Goal: Task Accomplishment & Management: Manage account settings

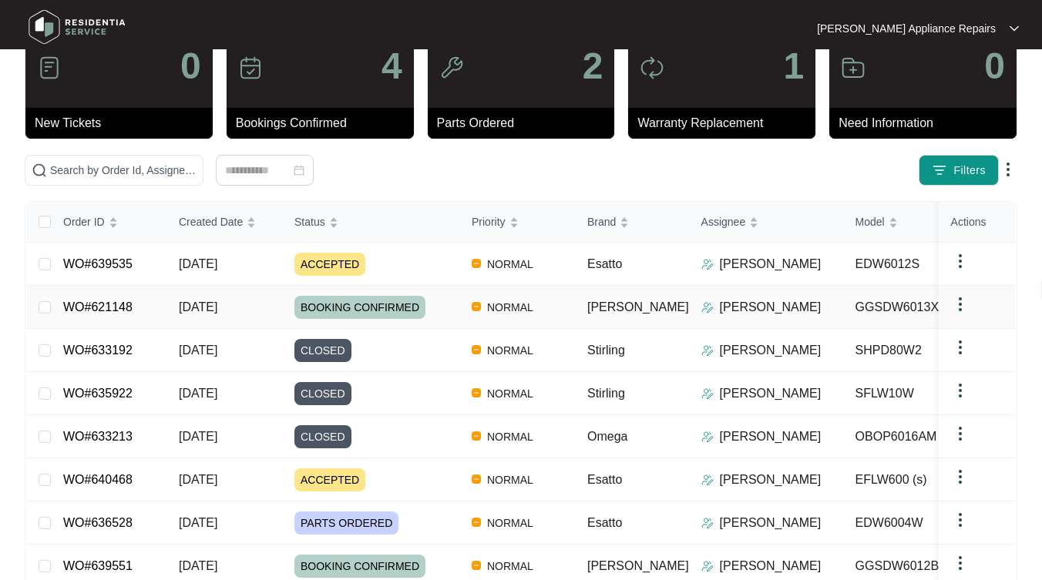
scroll to position [56, 0]
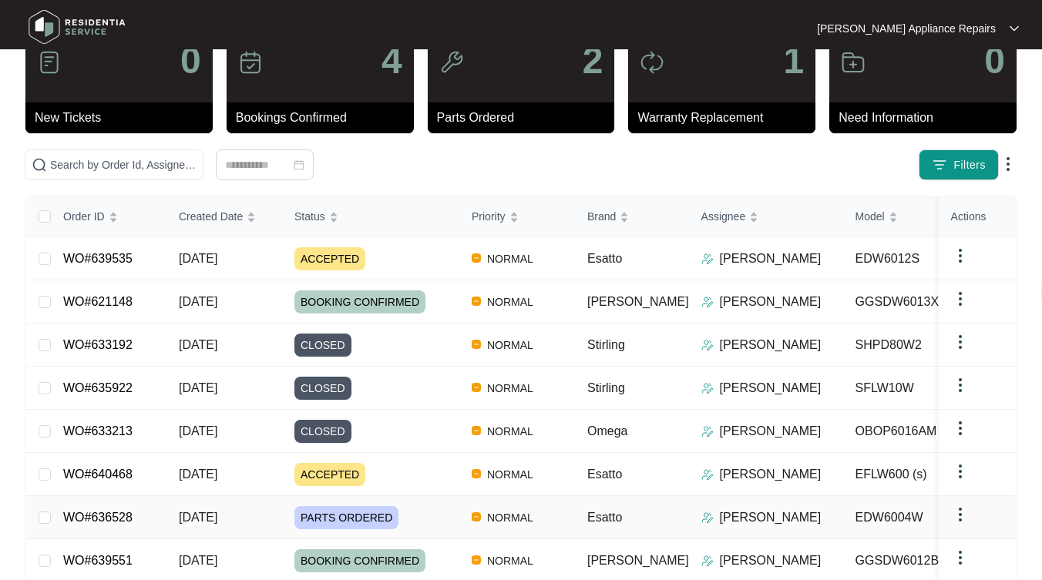
click at [177, 509] on td "[DATE]" at bounding box center [224, 517] width 116 height 43
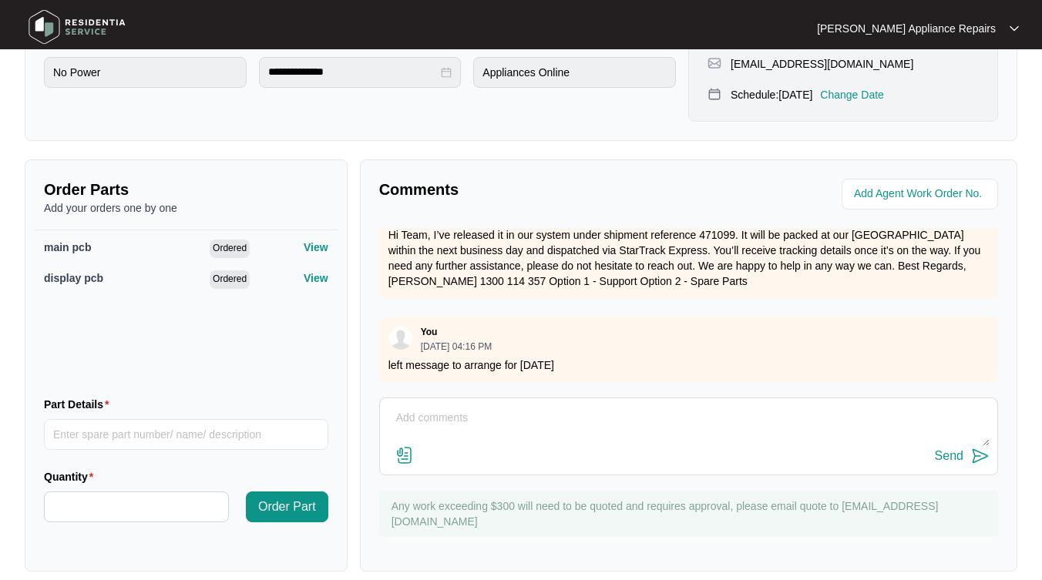
scroll to position [126, 0]
click at [572, 409] on textarea at bounding box center [689, 426] width 602 height 40
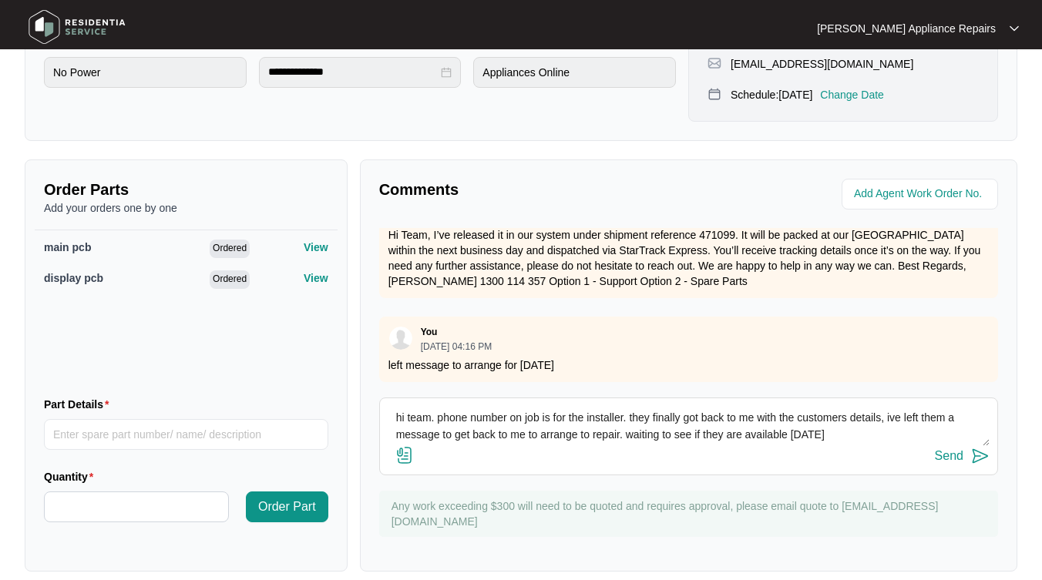
type textarea "hi team. phone number on job is for the installer. they finally got back to me …"
drag, startPoint x: 572, startPoint y: 409, endPoint x: 965, endPoint y: 437, distance: 394.7
click at [965, 446] on button "Send" at bounding box center [962, 456] width 55 height 21
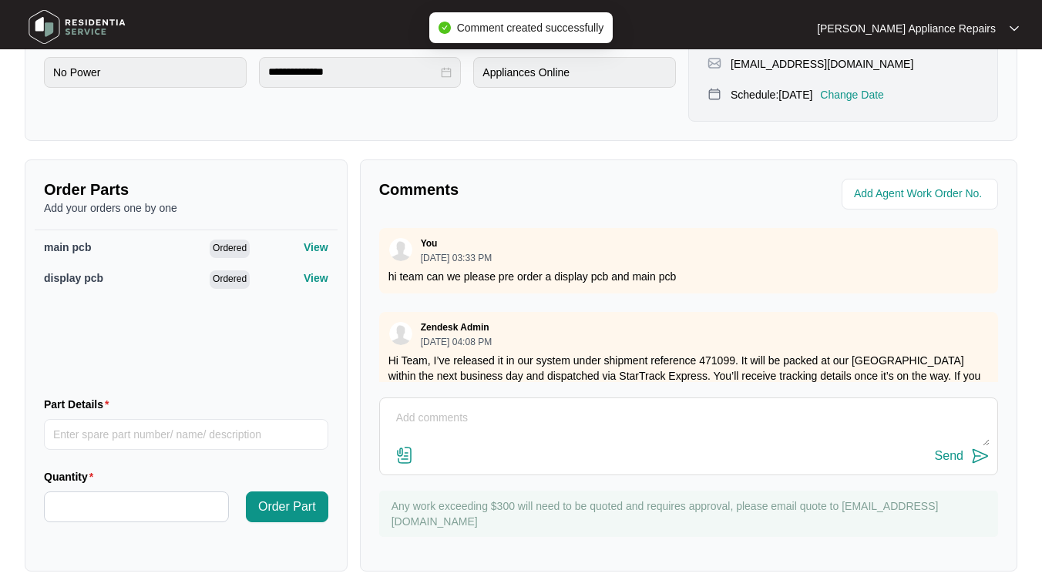
scroll to position [0, 0]
click at [877, 87] on p "Change Date" at bounding box center [852, 94] width 64 height 15
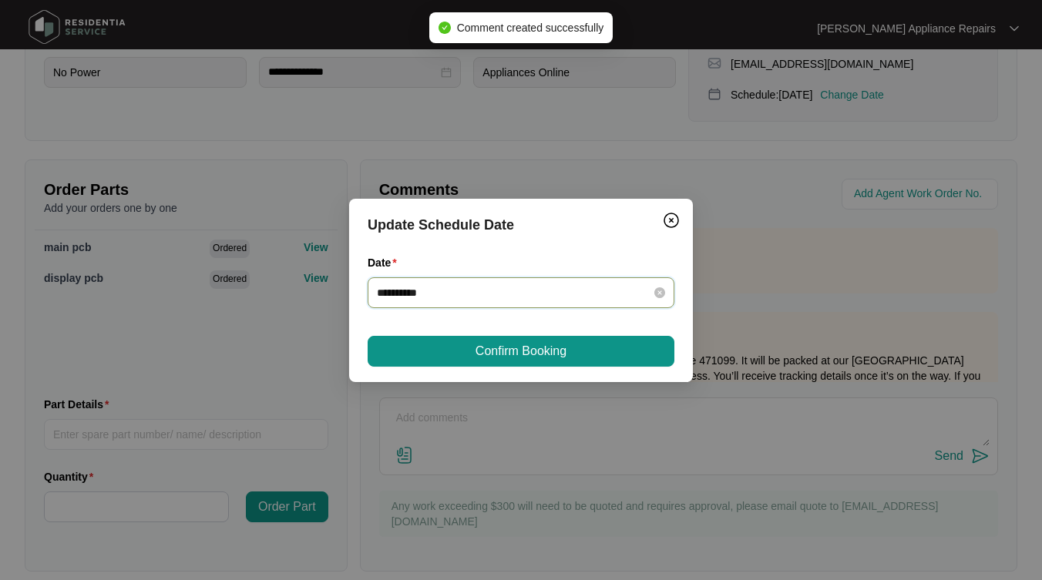
click at [506, 290] on input "**********" at bounding box center [512, 292] width 270 height 17
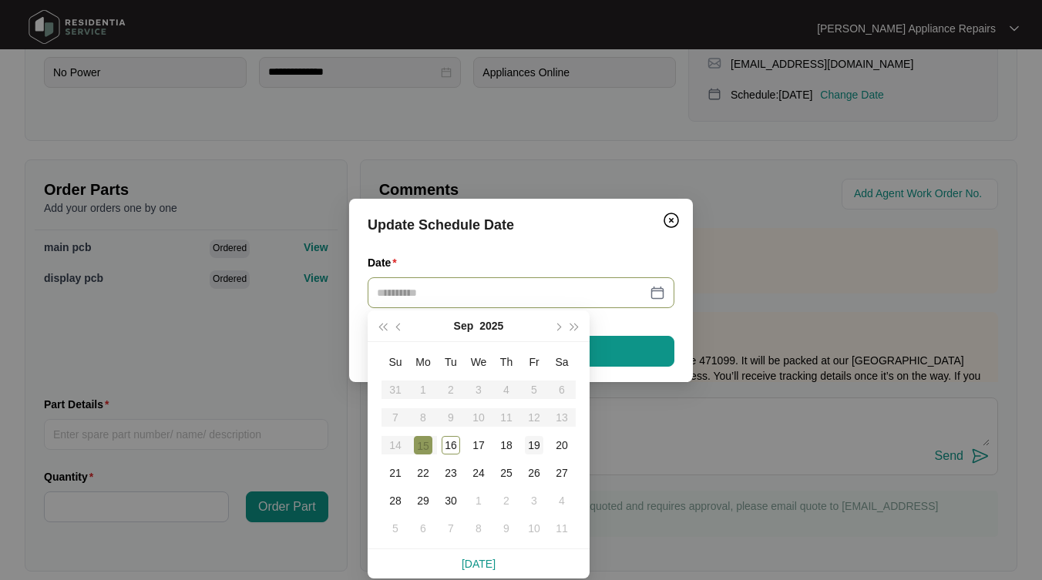
click at [531, 442] on div "19" at bounding box center [534, 445] width 18 height 18
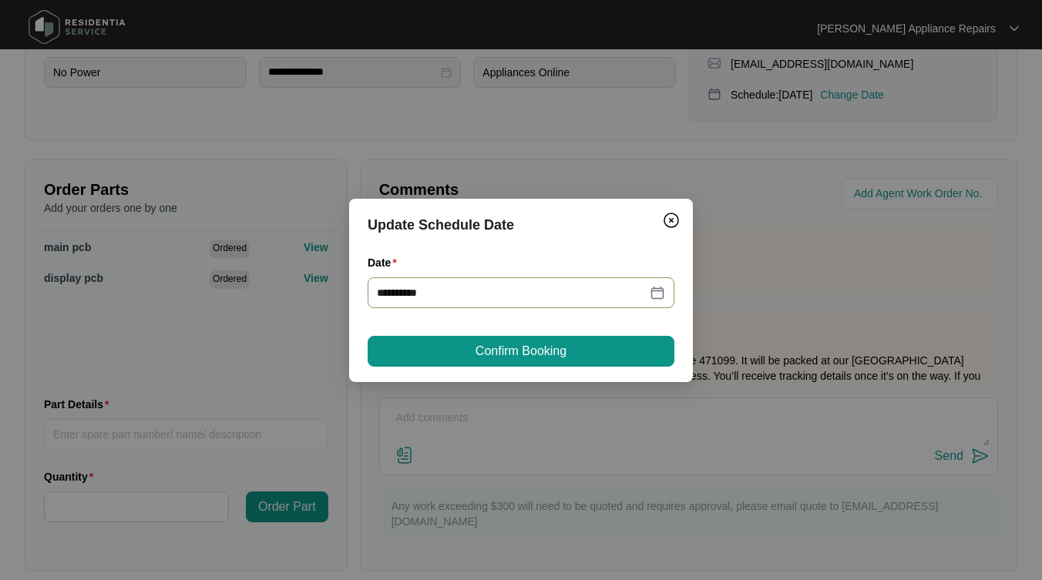
type input "**********"
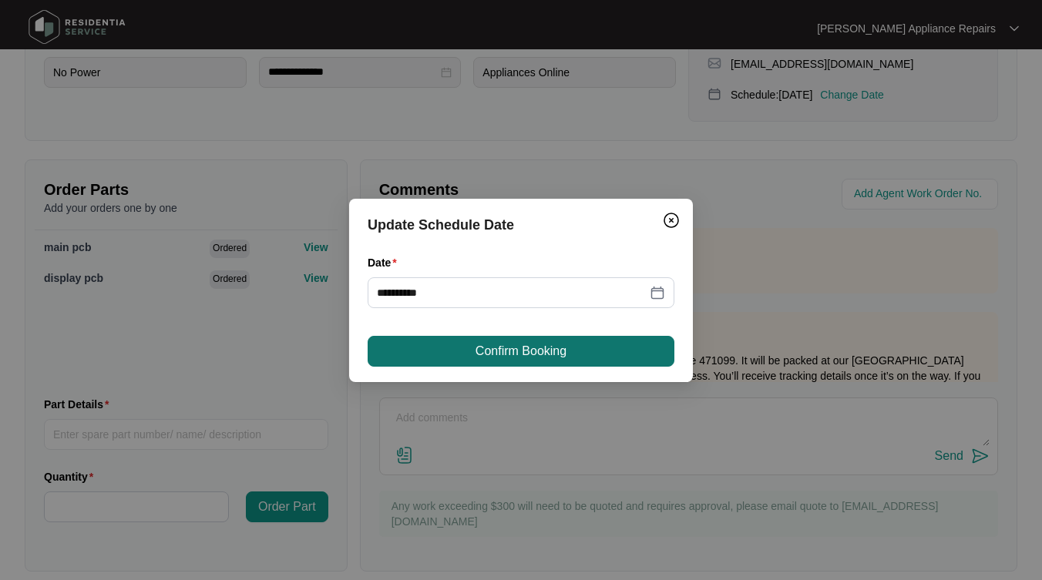
click at [591, 351] on button "Confirm Booking" at bounding box center [521, 351] width 307 height 31
